Goal: Task Accomplishment & Management: Use online tool/utility

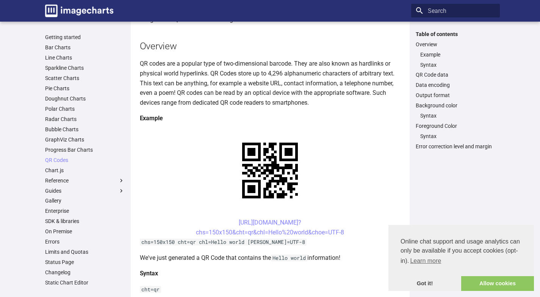
scroll to position [76, 0]
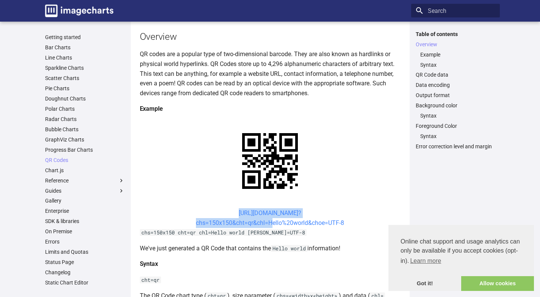
drag, startPoint x: 225, startPoint y: 212, endPoint x: 267, endPoint y: 223, distance: 43.8
click at [267, 223] on center "[URL][DOMAIN_NAME]? chs=150x150&cht=qr&chl=Hello%20world&choe=UTF-8" at bounding box center [270, 217] width 261 height 19
copy link "[URL][DOMAIN_NAME]? chs=150x150&cht=qr&chl="
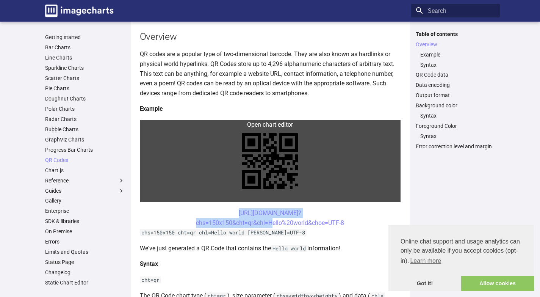
click at [257, 164] on link at bounding box center [270, 161] width 261 height 82
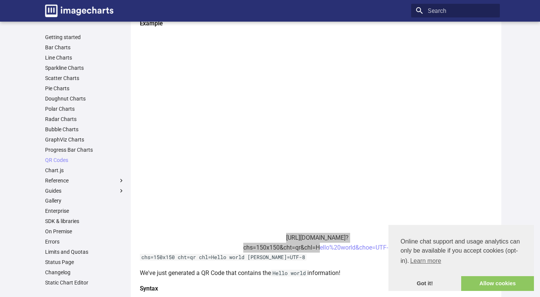
scroll to position [114, 0]
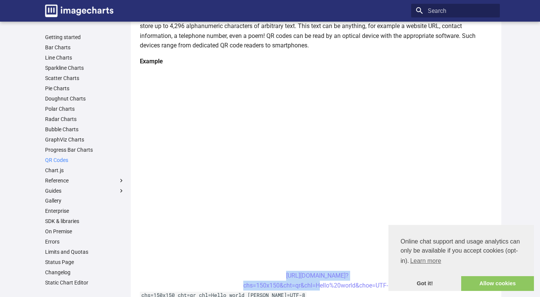
click at [63, 158] on link "QR Codes" at bounding box center [85, 159] width 80 height 7
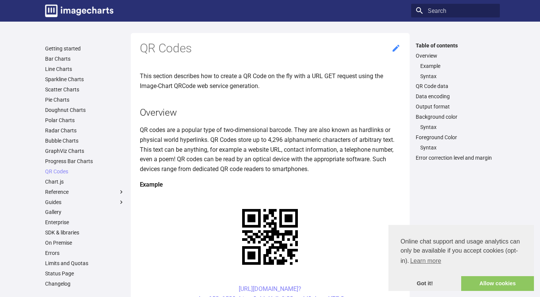
click at [398, 46] on icon at bounding box center [395, 48] width 7 height 7
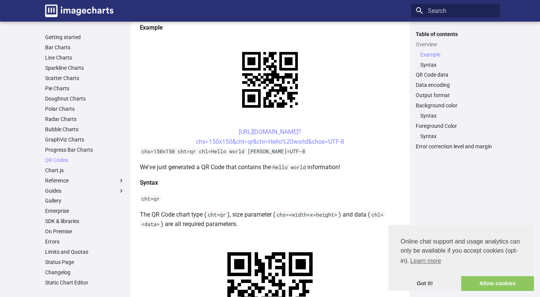
scroll to position [156, 0]
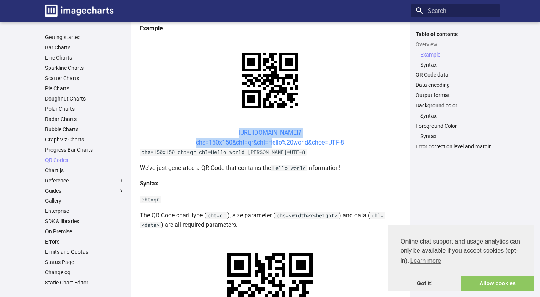
drag, startPoint x: 225, startPoint y: 130, endPoint x: 269, endPoint y: 141, distance: 44.9
click at [269, 141] on center "https://image-charts.com/chart? chs=150x150&cht=qr&chl=Hello%20world&choe=UTF-8" at bounding box center [270, 137] width 261 height 19
copy link "https://image-charts.com/chart? chs=150x150&cht=qr&chl="
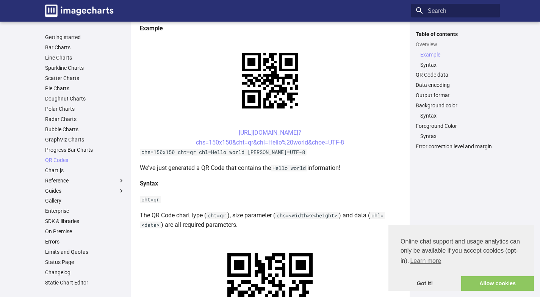
click at [378, 178] on h4 "Syntax" at bounding box center [270, 183] width 261 height 10
